Goal: Task Accomplishment & Management: Manage account settings

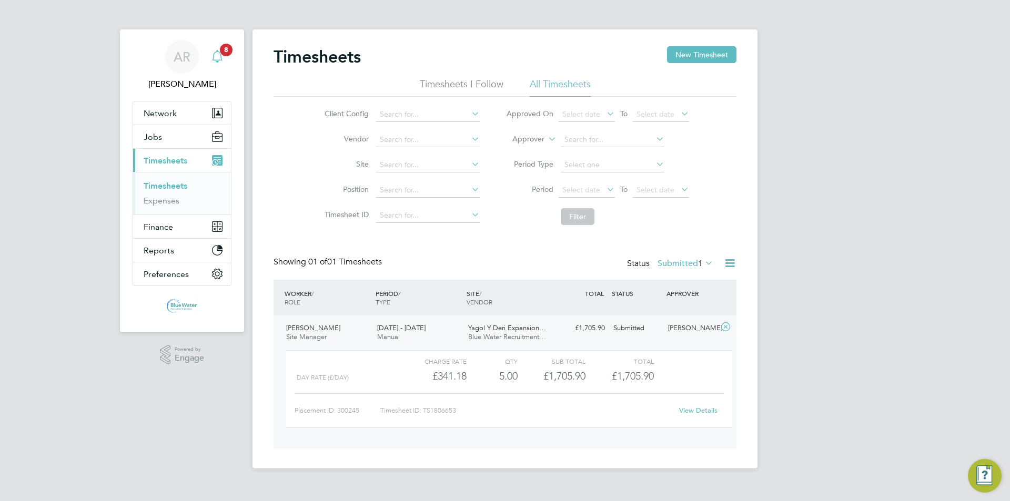
scroll to position [18, 103]
click at [224, 49] on span "8" at bounding box center [226, 50] width 13 height 13
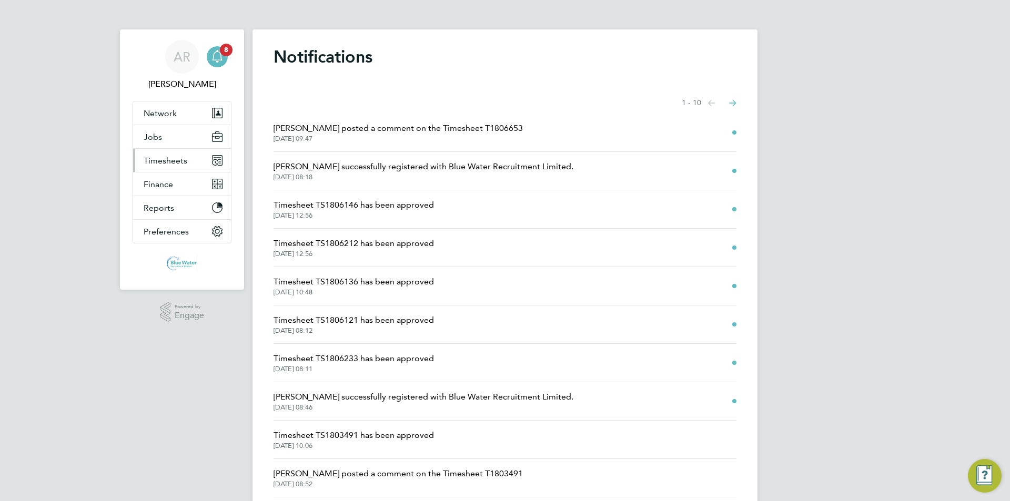
click at [174, 162] on span "Timesheets" at bounding box center [166, 161] width 44 height 10
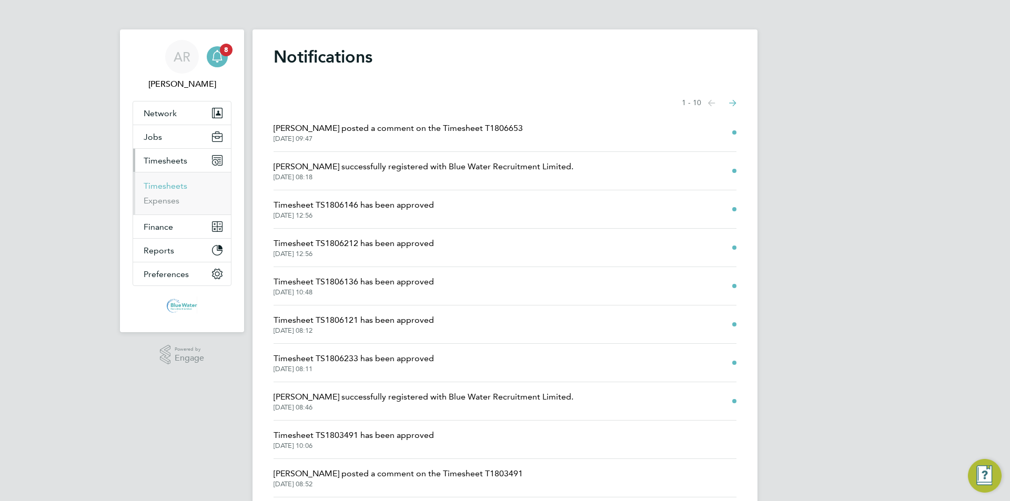
click at [177, 187] on link "Timesheets" at bounding box center [166, 186] width 44 height 10
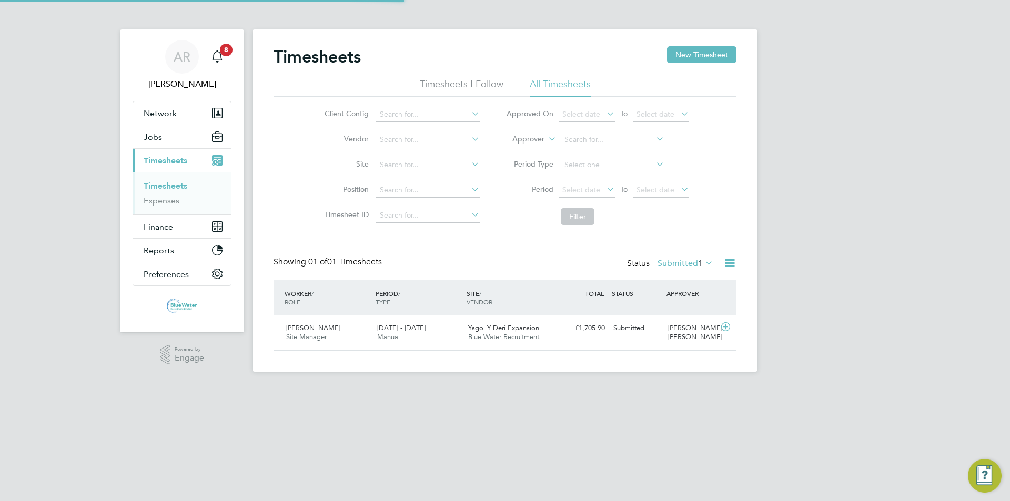
scroll to position [27, 91]
click at [687, 338] on div "[PERSON_NAME] Site Manager [DATE] - [DATE] [DATE] - [DATE] Manual Ysgol Y Deri …" at bounding box center [504, 332] width 463 height 35
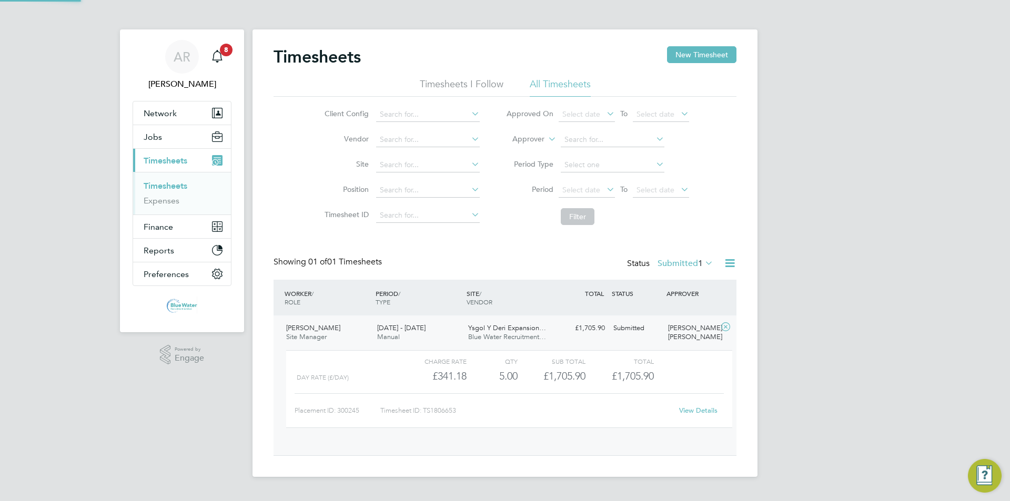
scroll to position [18, 103]
click at [690, 410] on link "View Details" at bounding box center [698, 410] width 38 height 9
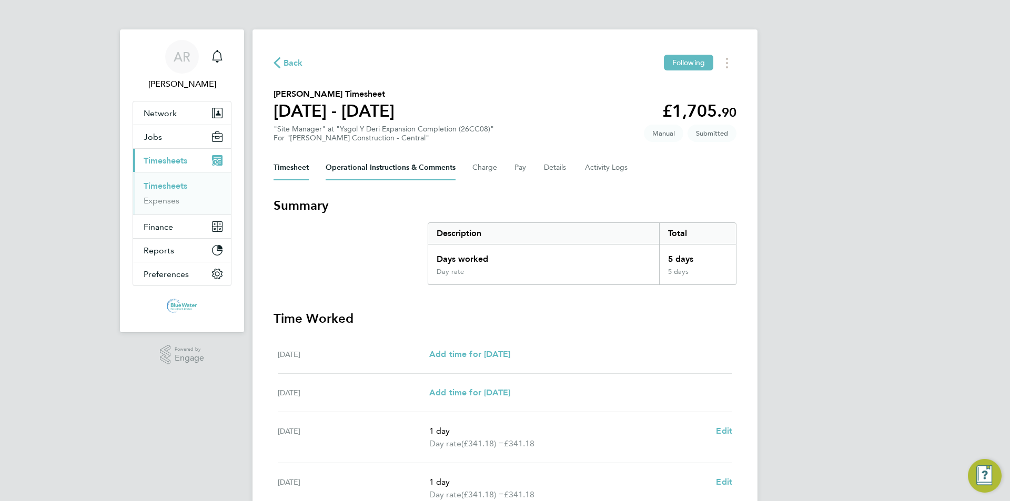
click at [340, 162] on Comments-tab "Operational Instructions & Comments" at bounding box center [390, 167] width 130 height 25
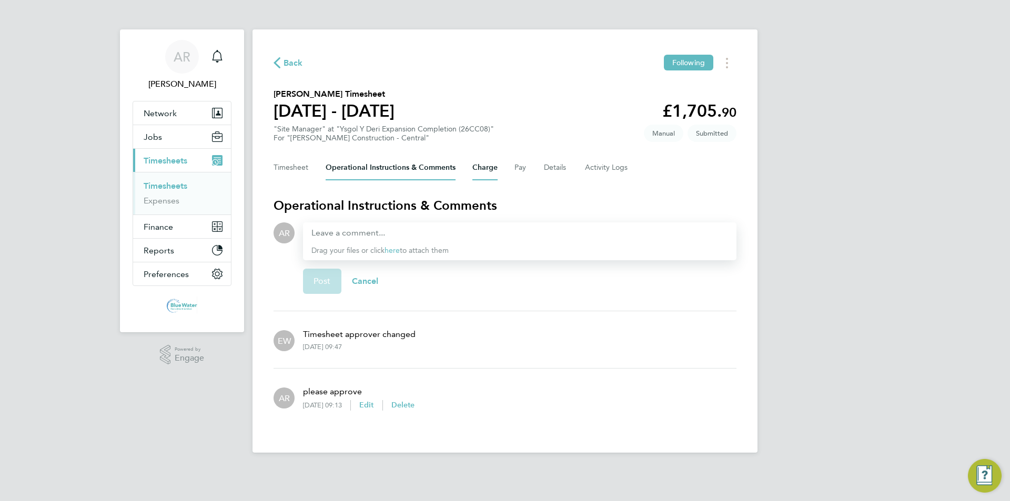
click at [491, 169] on button "Charge" at bounding box center [484, 167] width 25 height 25
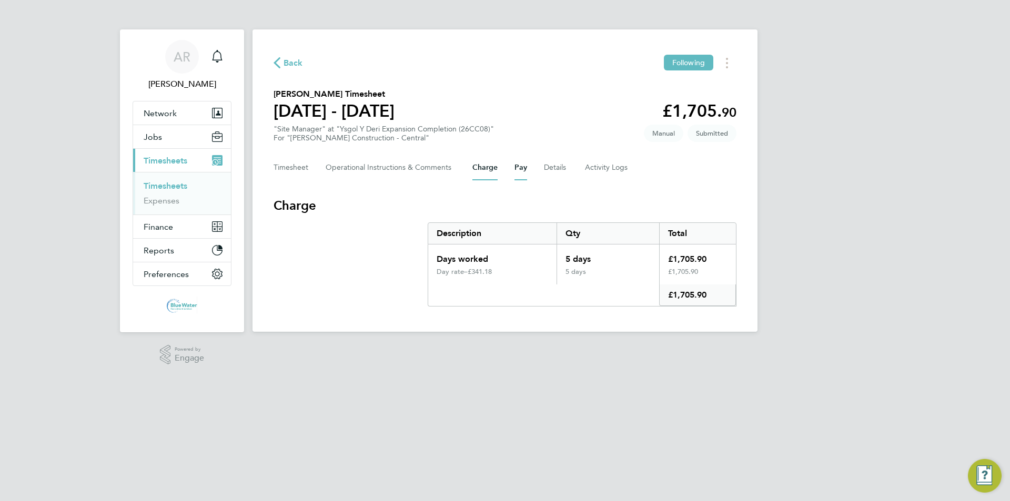
click at [518, 169] on button "Pay" at bounding box center [520, 167] width 13 height 25
click at [541, 168] on div "Timesheet Operational Instructions & Comments Charge Pay Details Activity Logs" at bounding box center [504, 167] width 463 height 25
click at [560, 169] on button "Details" at bounding box center [556, 167] width 24 height 25
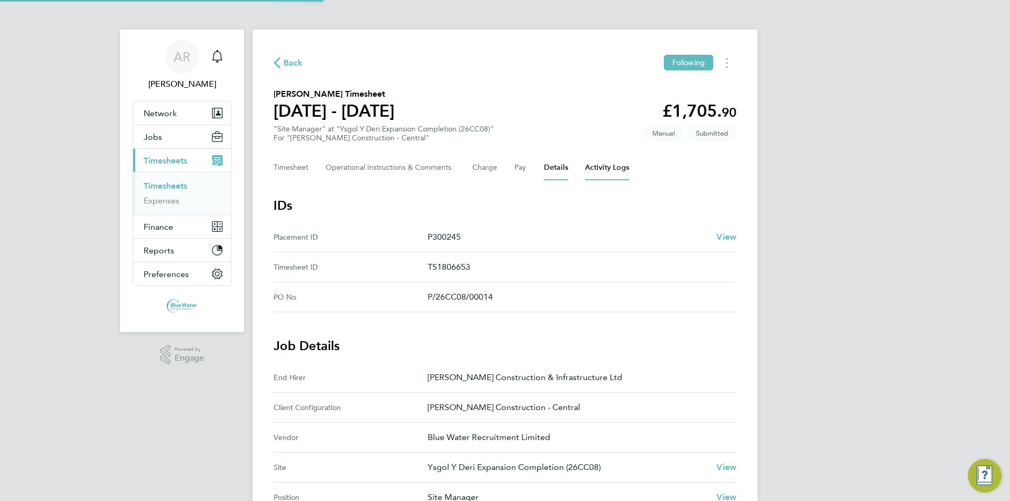
click at [604, 173] on Logs-tab "Activity Logs" at bounding box center [607, 167] width 44 height 25
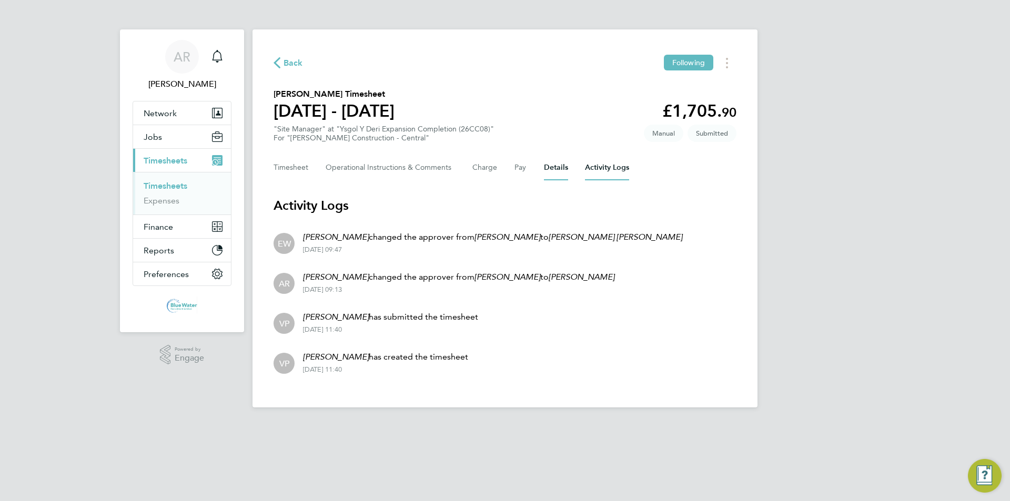
click at [564, 169] on button "Details" at bounding box center [556, 167] width 24 height 25
